Goal: Information Seeking & Learning: Learn about a topic

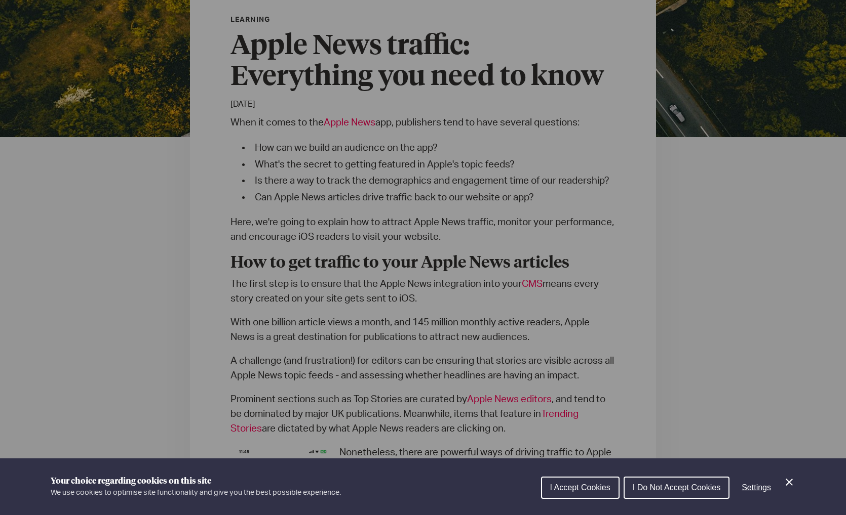
scroll to position [295, 0]
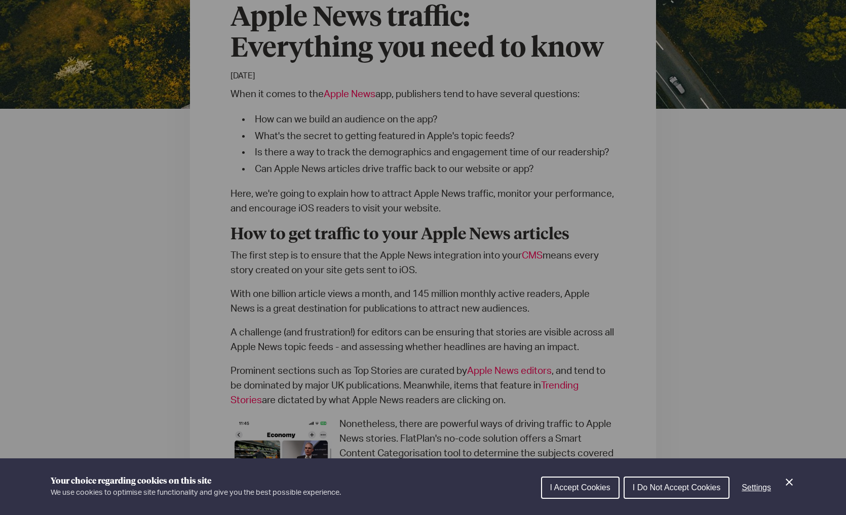
click at [205, 303] on div "Cookie preferences" at bounding box center [423, 257] width 846 height 515
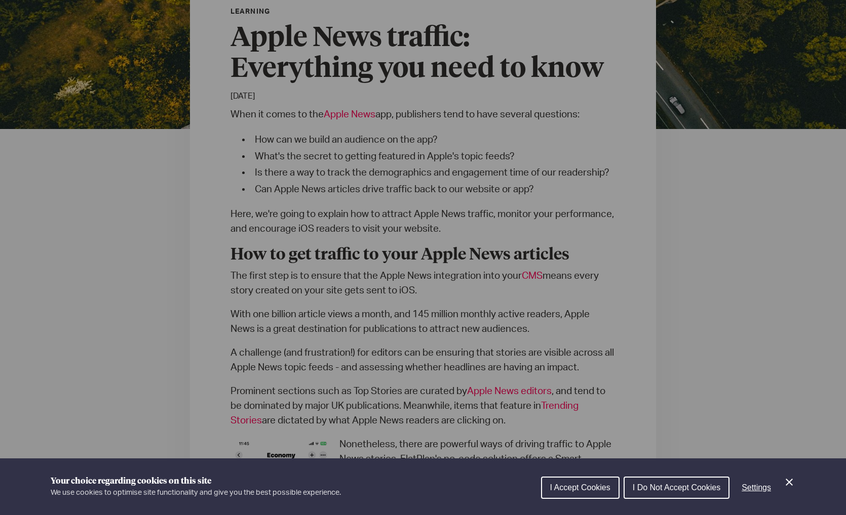
click at [655, 487] on span "I Do Not Accept Cookies" at bounding box center [676, 488] width 88 height 9
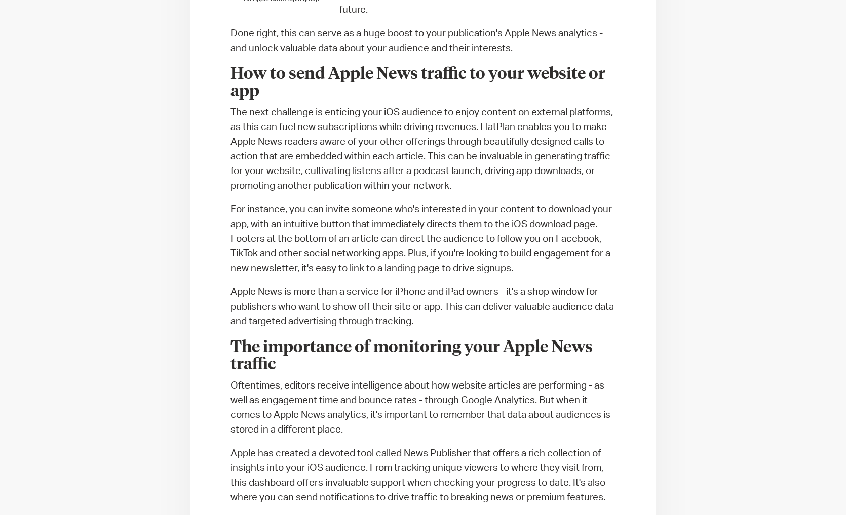
scroll to position [963, 0]
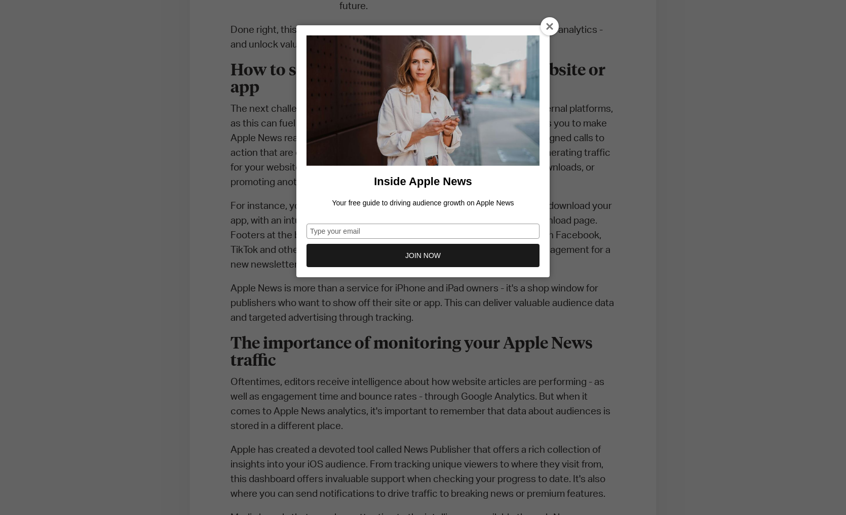
click at [548, 29] on icon at bounding box center [550, 27] width 8 height 8
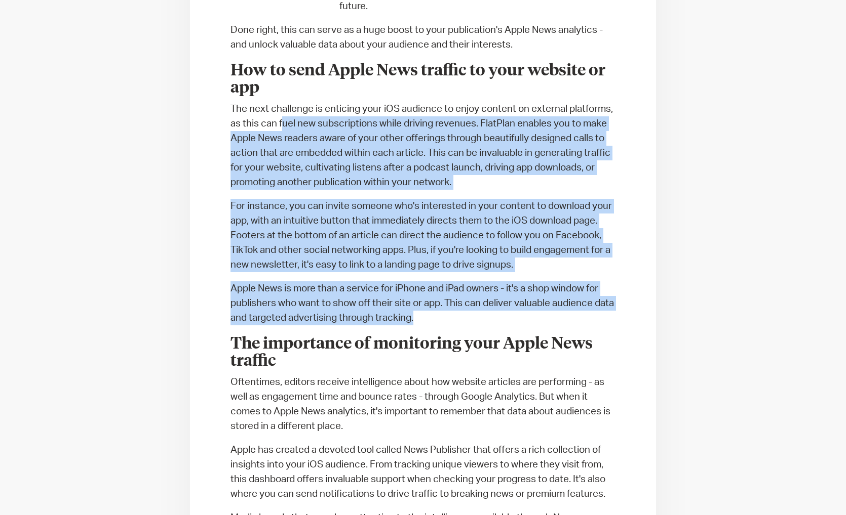
drag, startPoint x: 283, startPoint y: 108, endPoint x: 438, endPoint y: 304, distance: 249.5
click at [438, 304] on div "When it comes to the Apple News app, publishers tend to have several questions:…" at bounding box center [422, 356] width 385 height 1835
click at [438, 304] on p "Apple News is more than a service for iPhone and iPad owners - it's a shop wind…" at bounding box center [422, 304] width 385 height 44
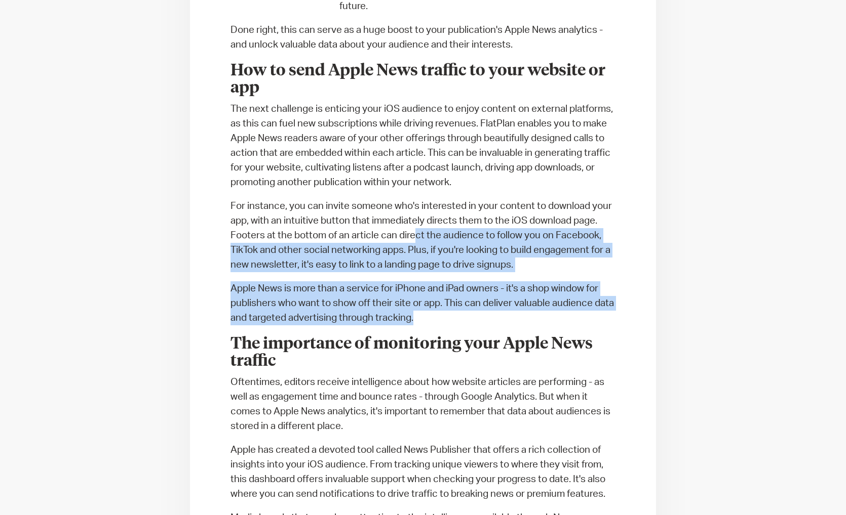
drag, startPoint x: 438, startPoint y: 304, endPoint x: 419, endPoint y: 217, distance: 88.6
click at [419, 217] on div "When it comes to the Apple News app, publishers tend to have several questions:…" at bounding box center [422, 356] width 385 height 1835
click at [419, 217] on p "For instance, you can invite someone who's interested in your content to downlo…" at bounding box center [422, 235] width 385 height 73
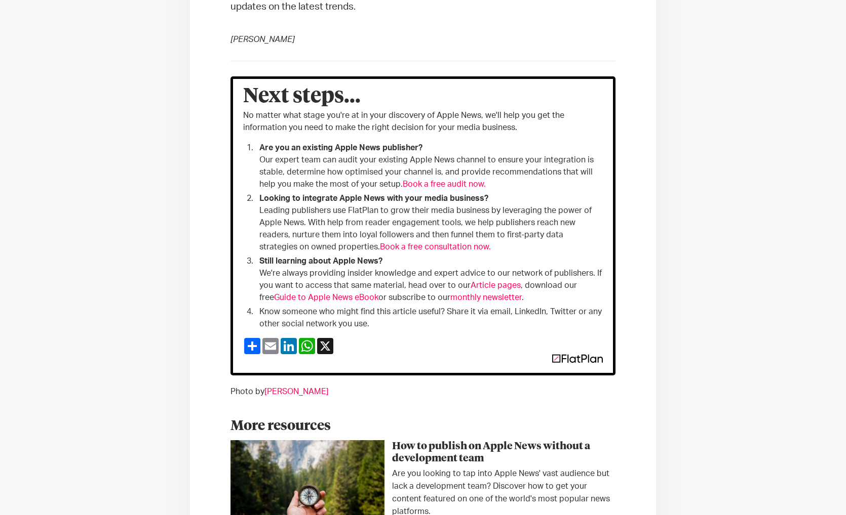
scroll to position [2244, 0]
